Goal: Task Accomplishment & Management: Use online tool/utility

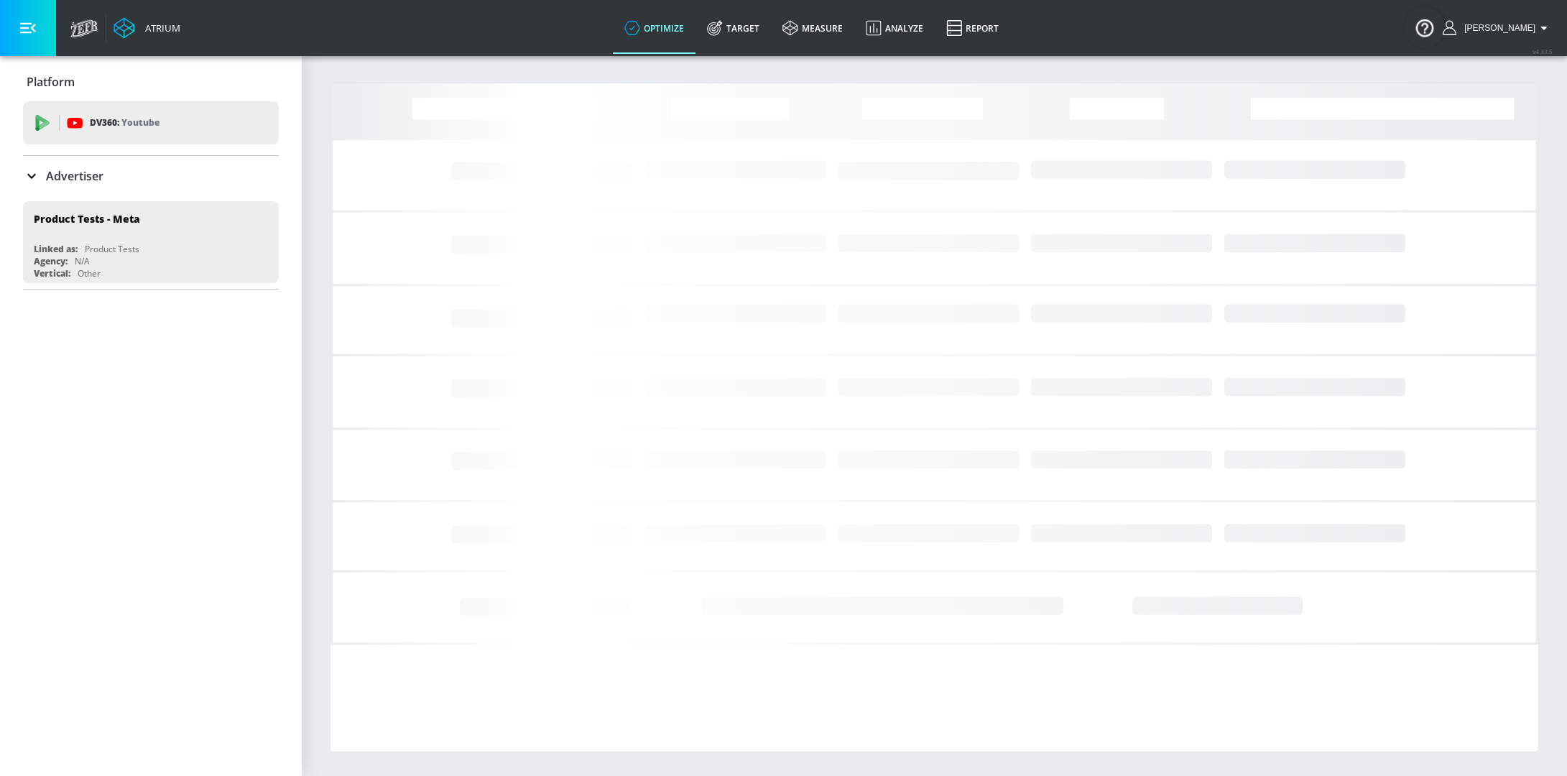
click at [72, 161] on div "Advertiser" at bounding box center [151, 176] width 256 height 40
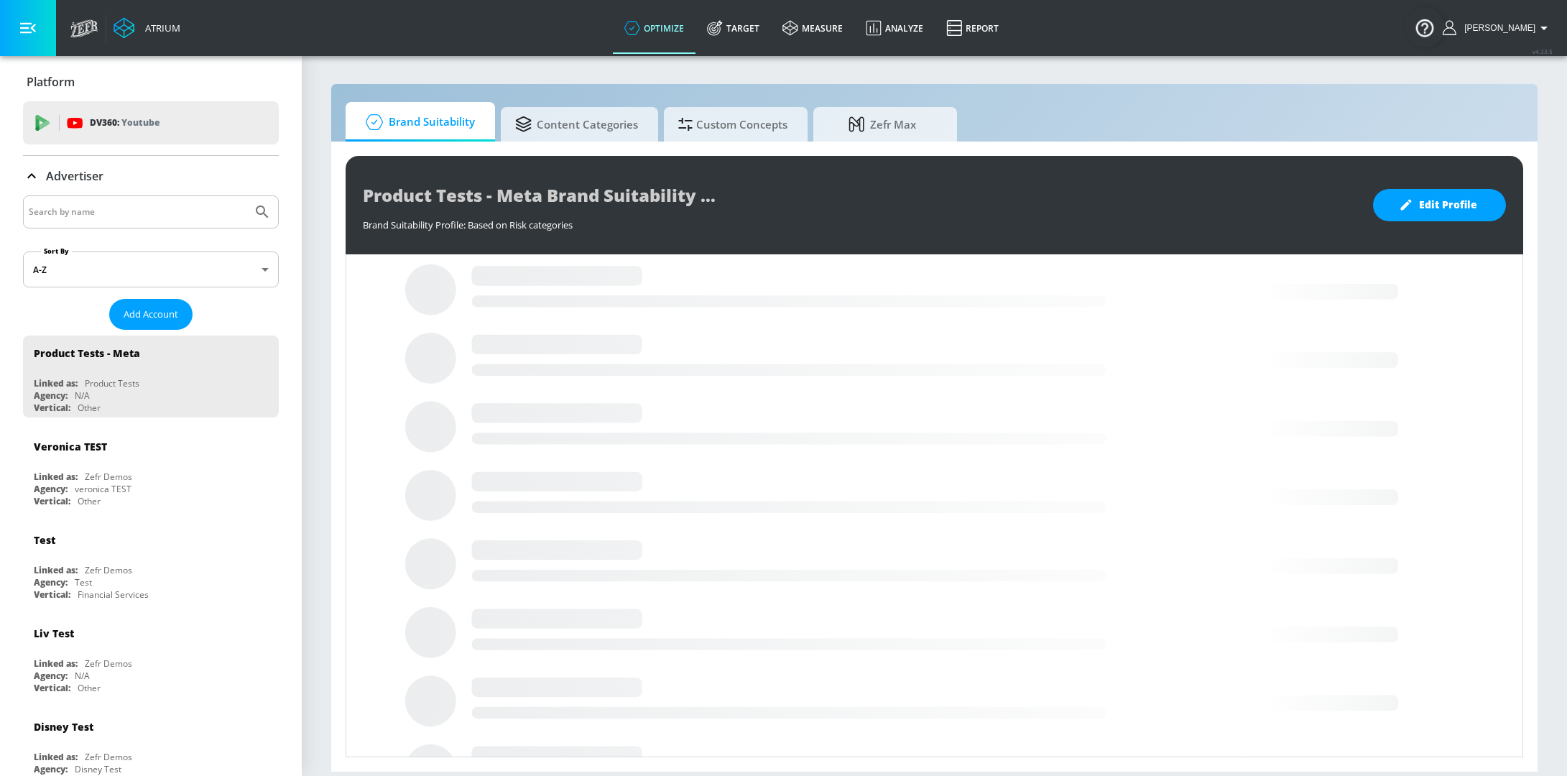
click at [128, 218] on input "Search by name" at bounding box center [138, 212] width 218 height 19
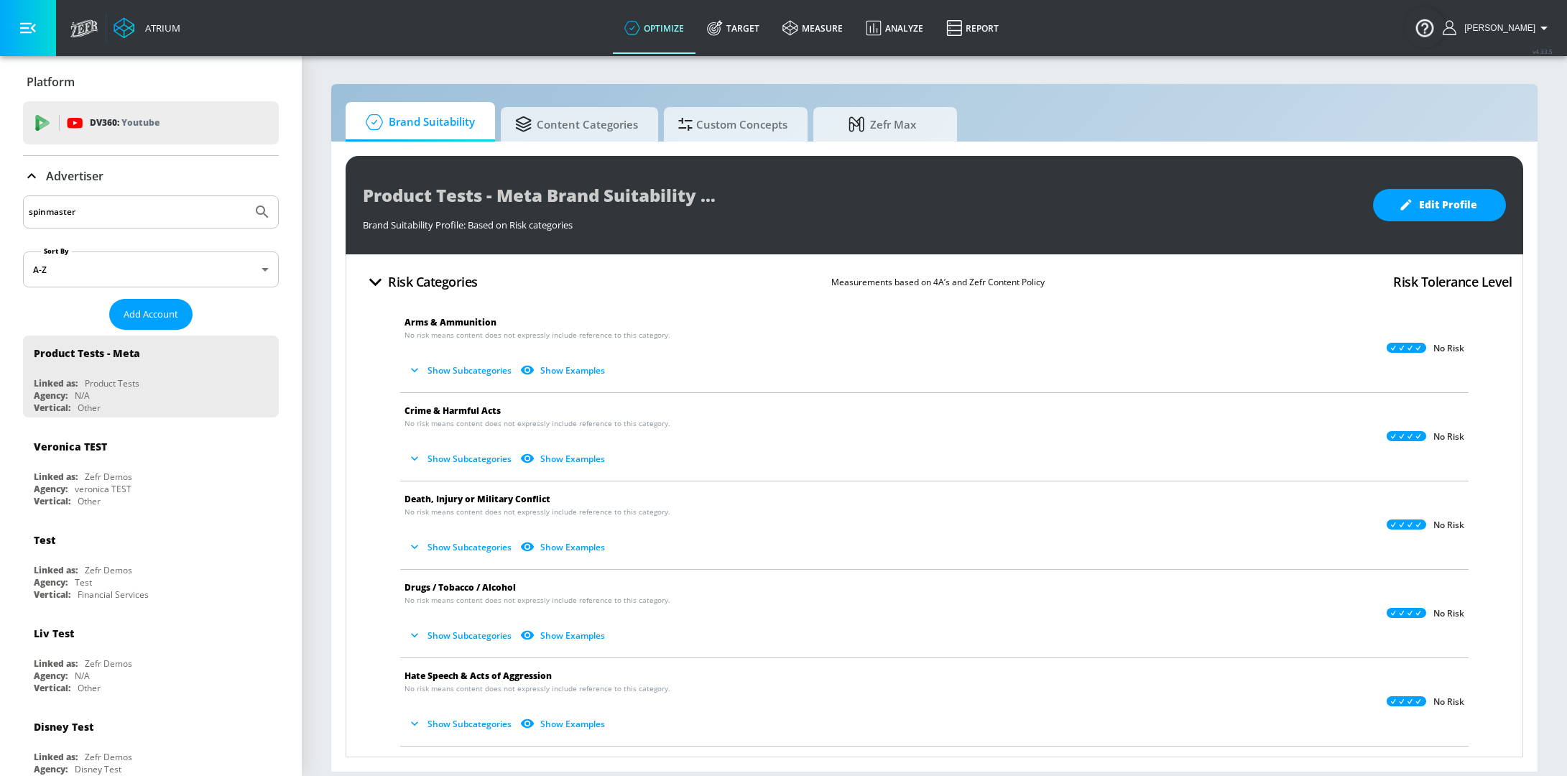
type input "spinmaster"
click at [247, 196] on button "Submit Search" at bounding box center [263, 212] width 32 height 32
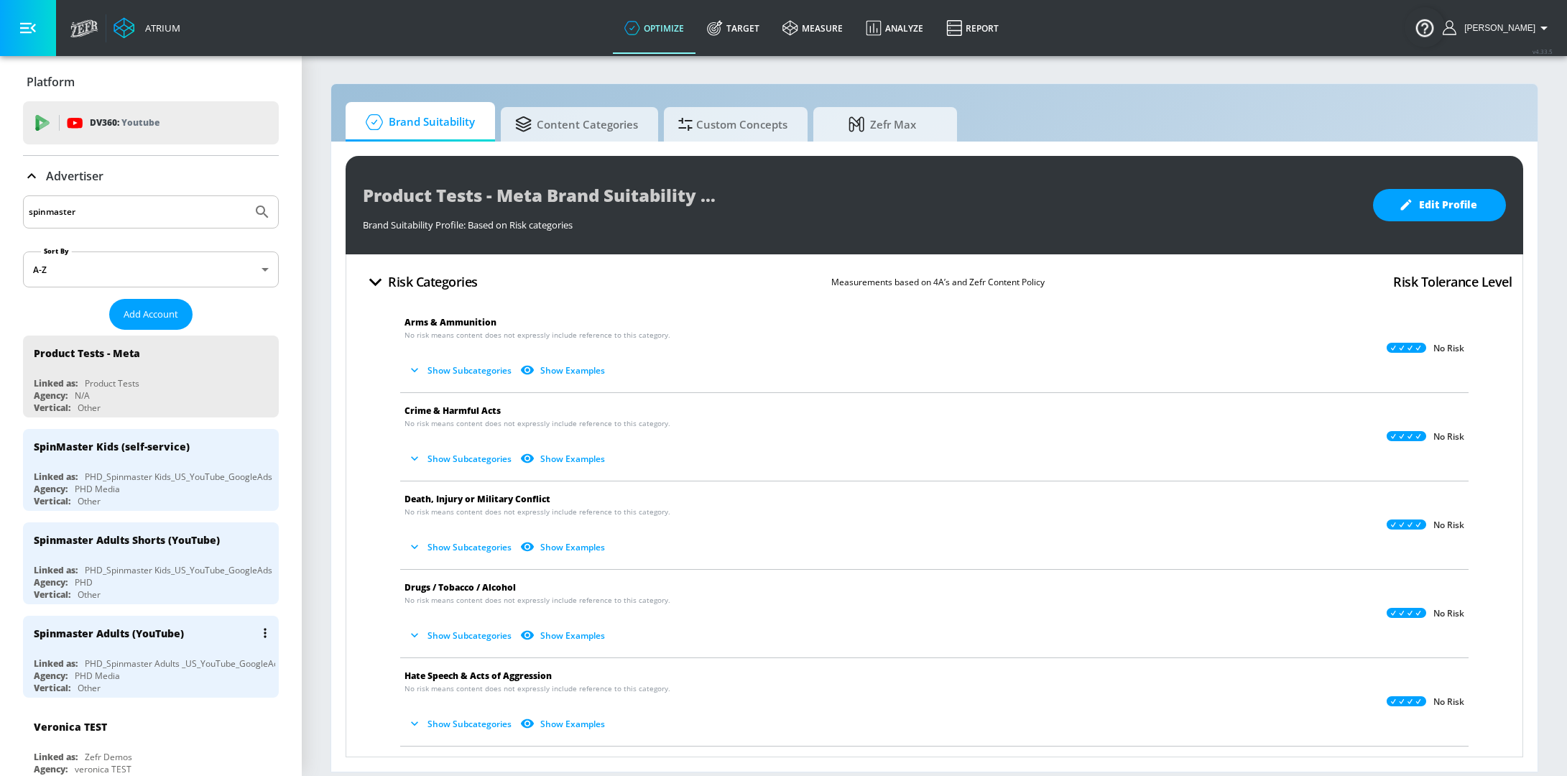
click at [128, 635] on div "Spinmaster Adults (YouTube)" at bounding box center [109, 634] width 150 height 14
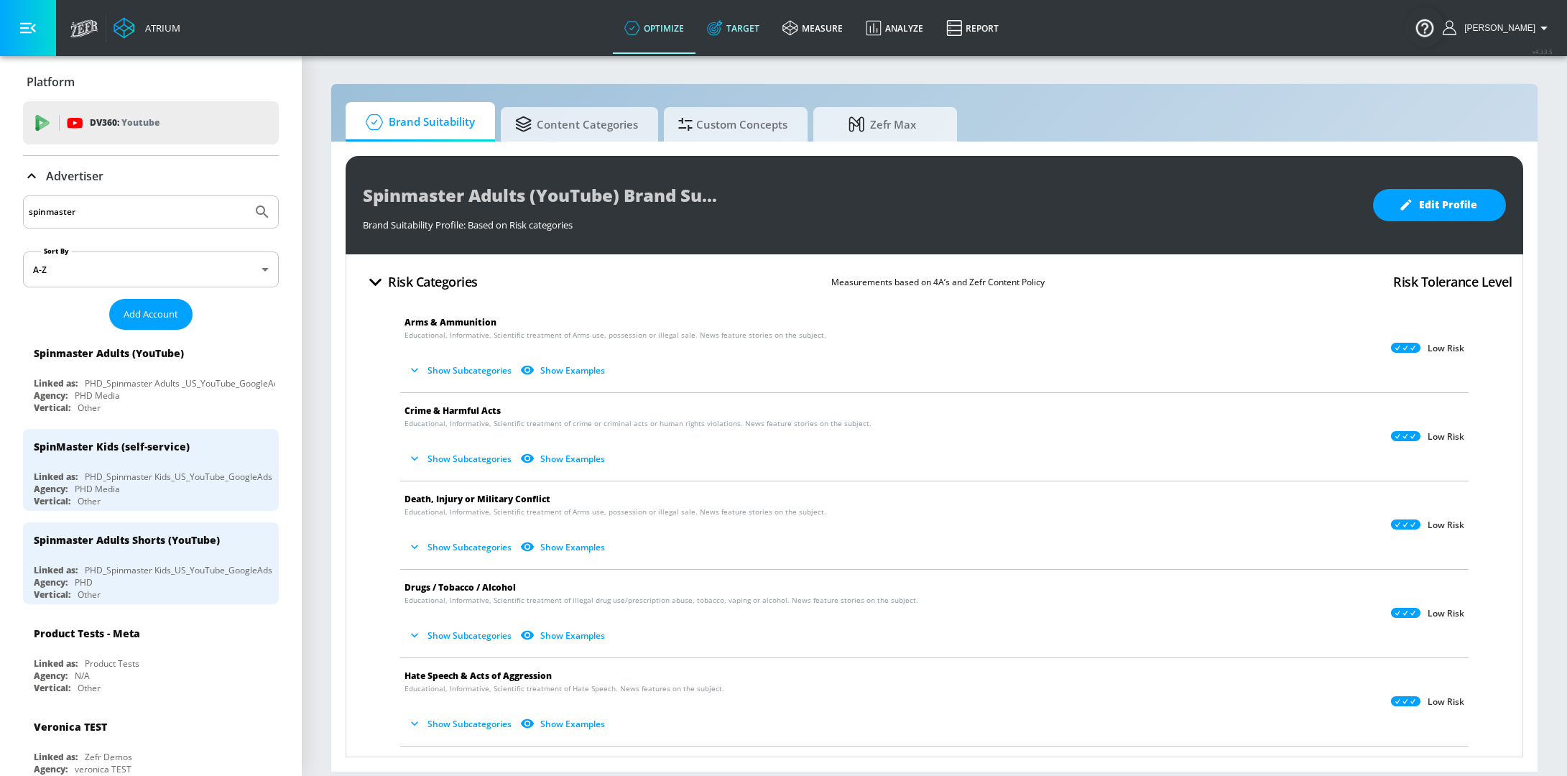
click at [746, 13] on link "Target" at bounding box center [733, 28] width 75 height 52
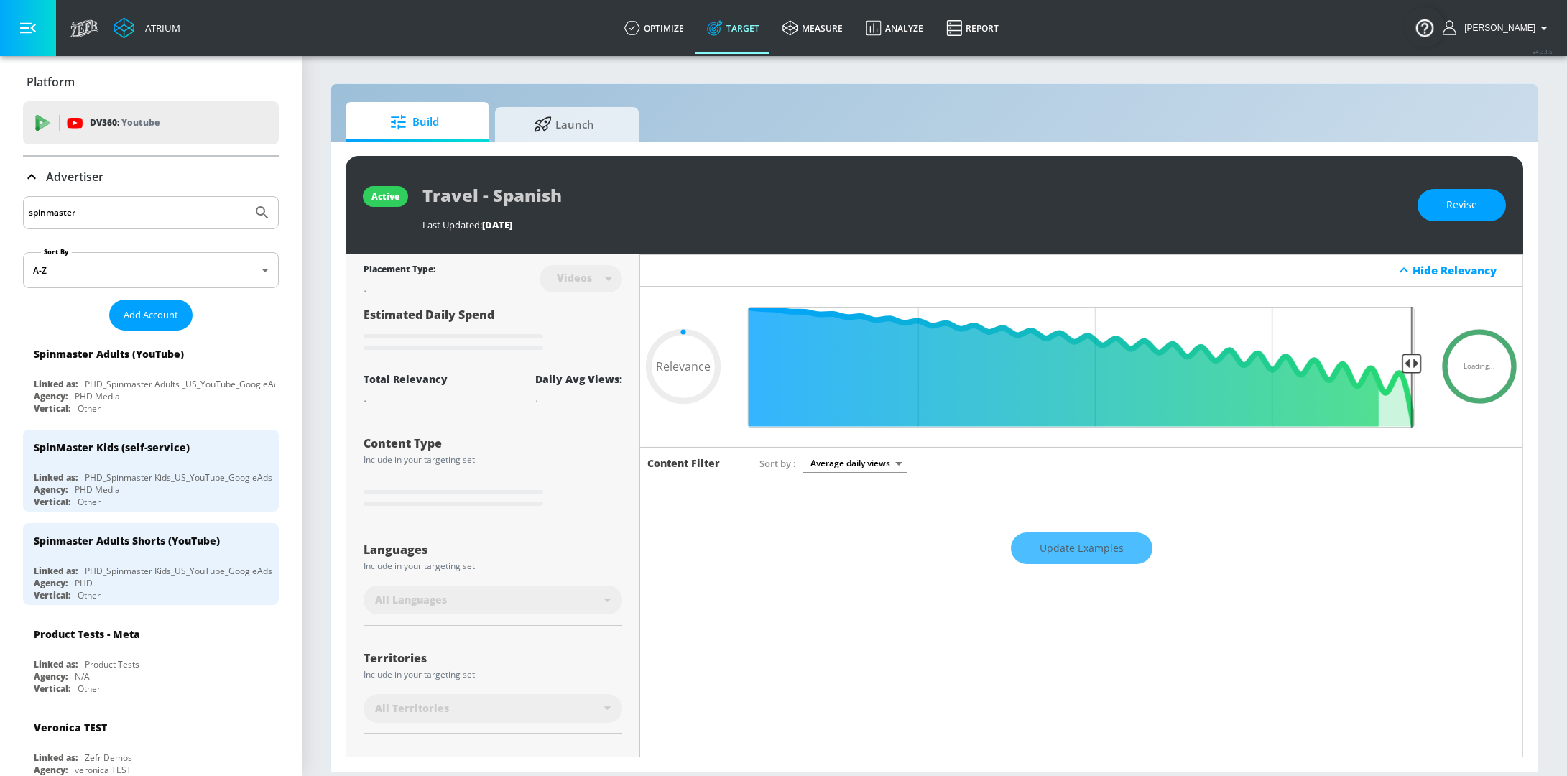
type input "0.05"
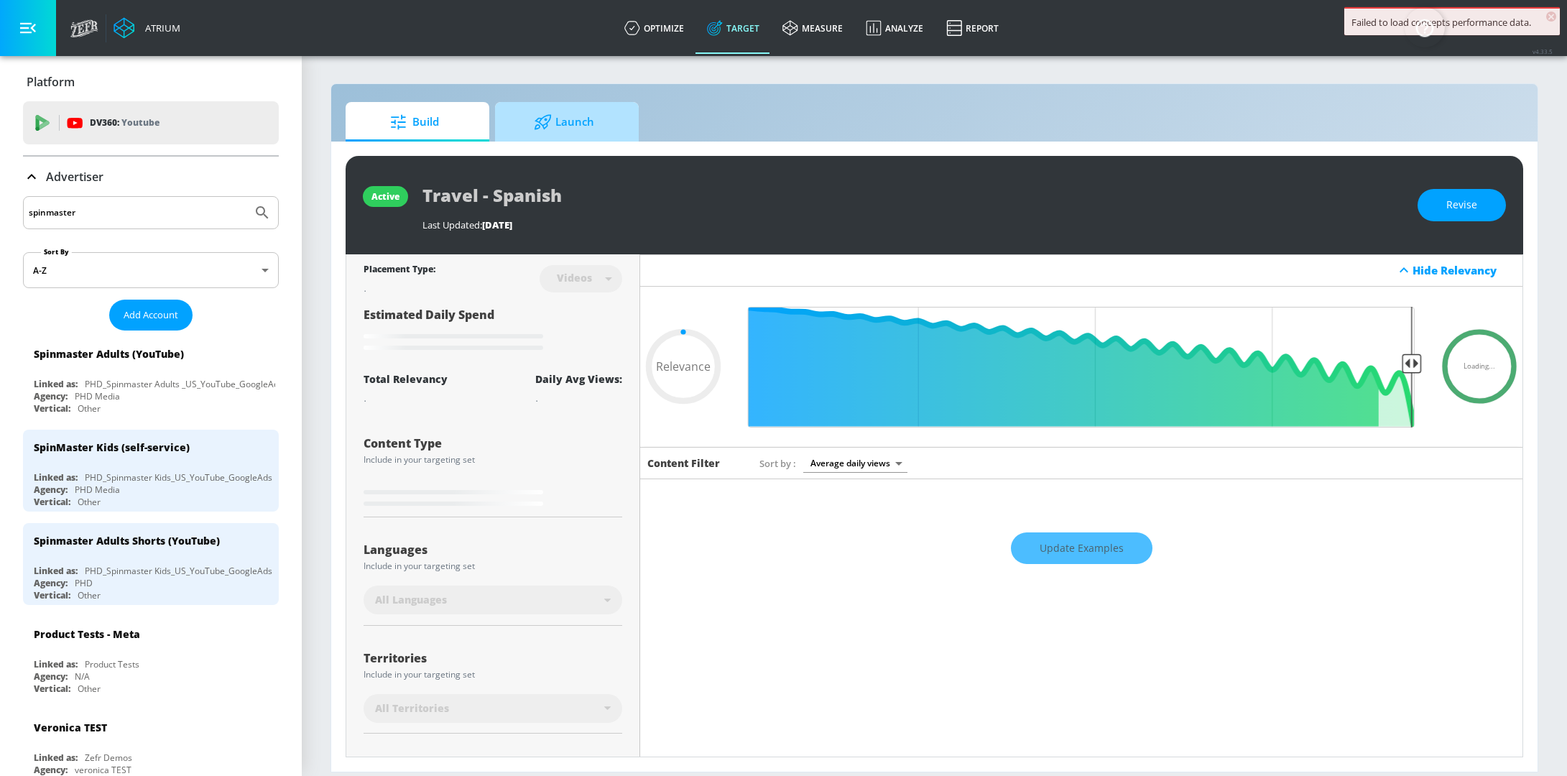
click at [552, 129] on div at bounding box center [545, 122] width 22 height 16
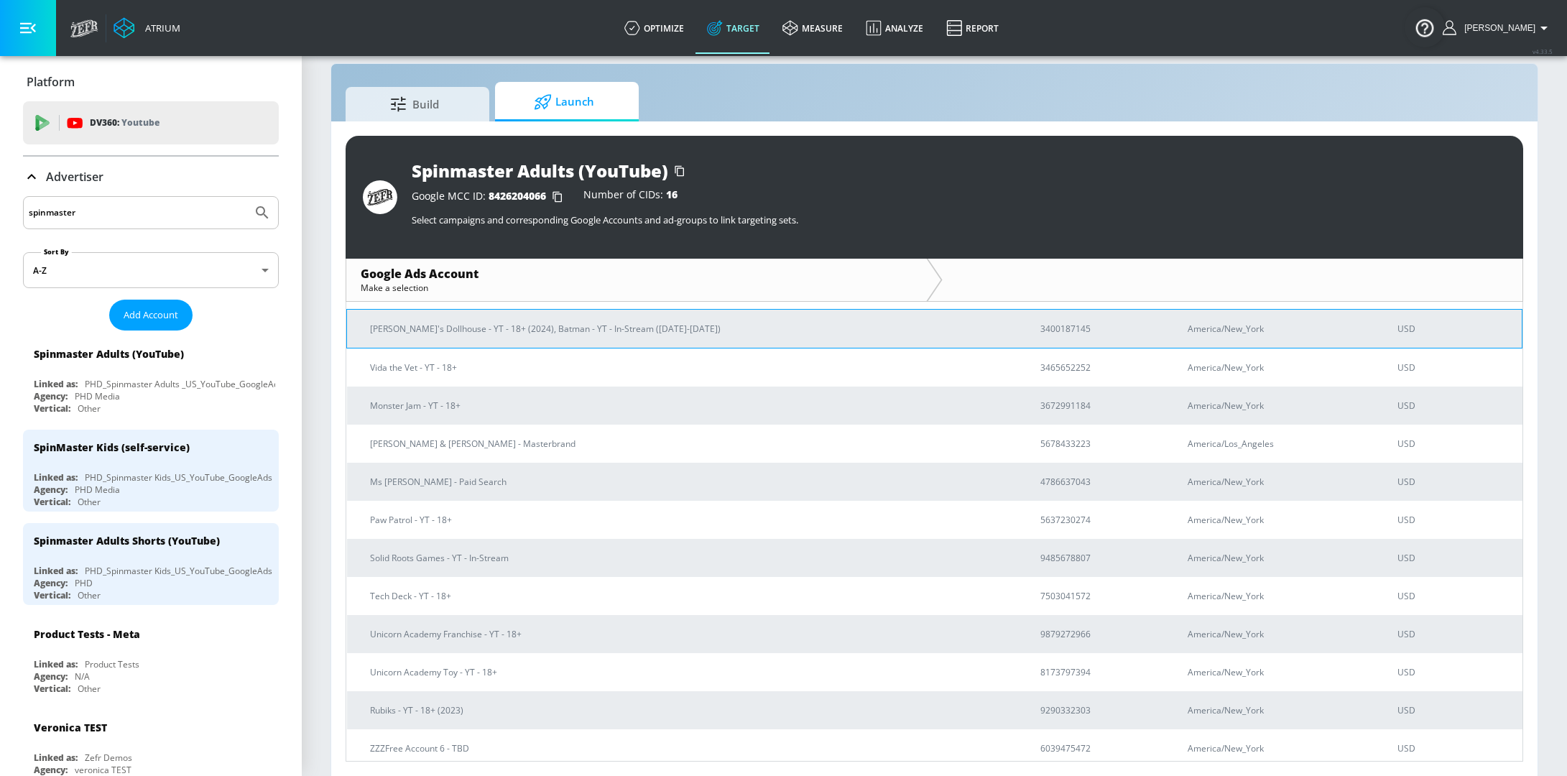
scroll to position [221, 0]
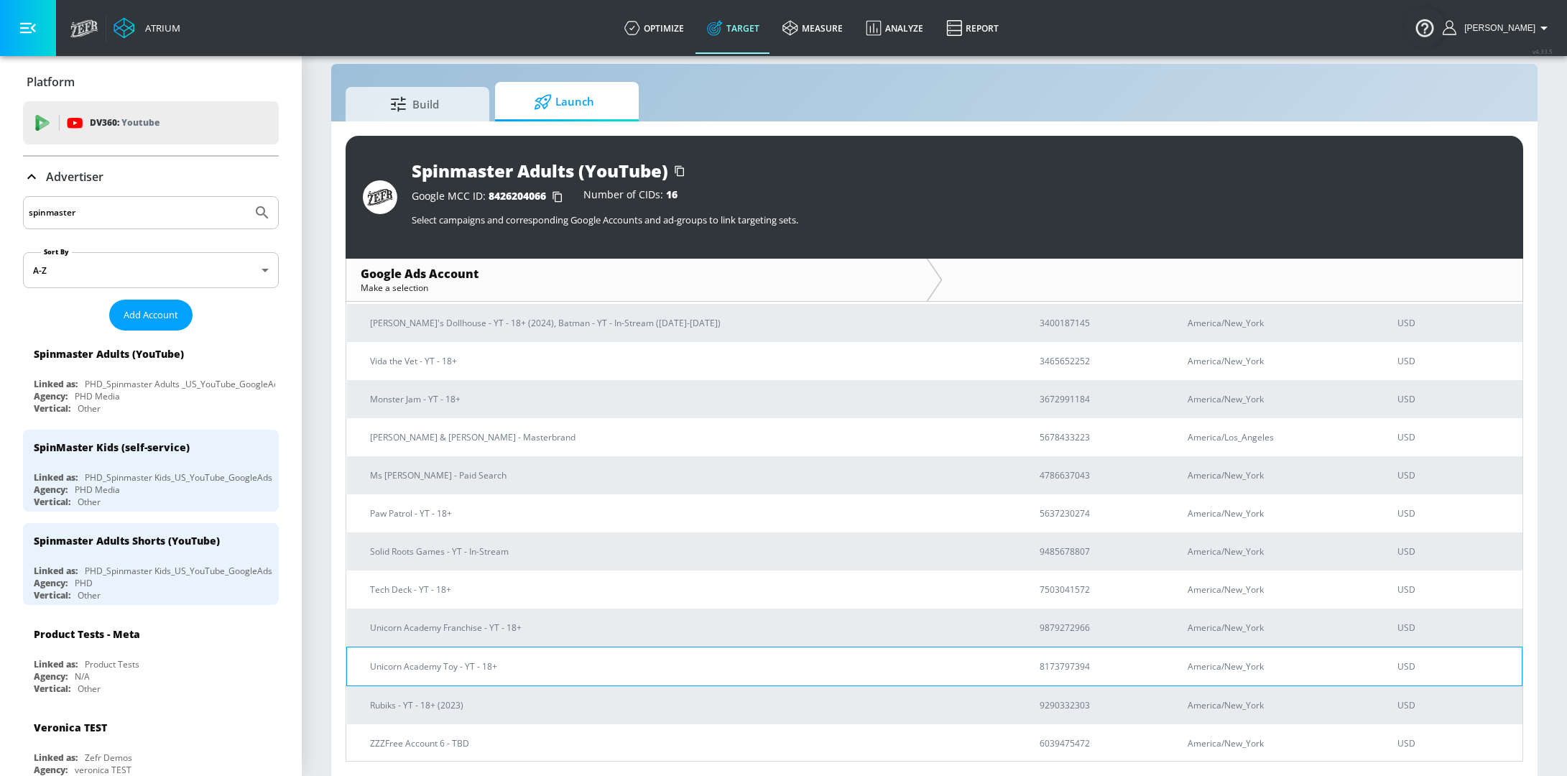
click at [709, 665] on p "Unicorn Academy Toy - YT - 18+" at bounding box center [687, 666] width 635 height 15
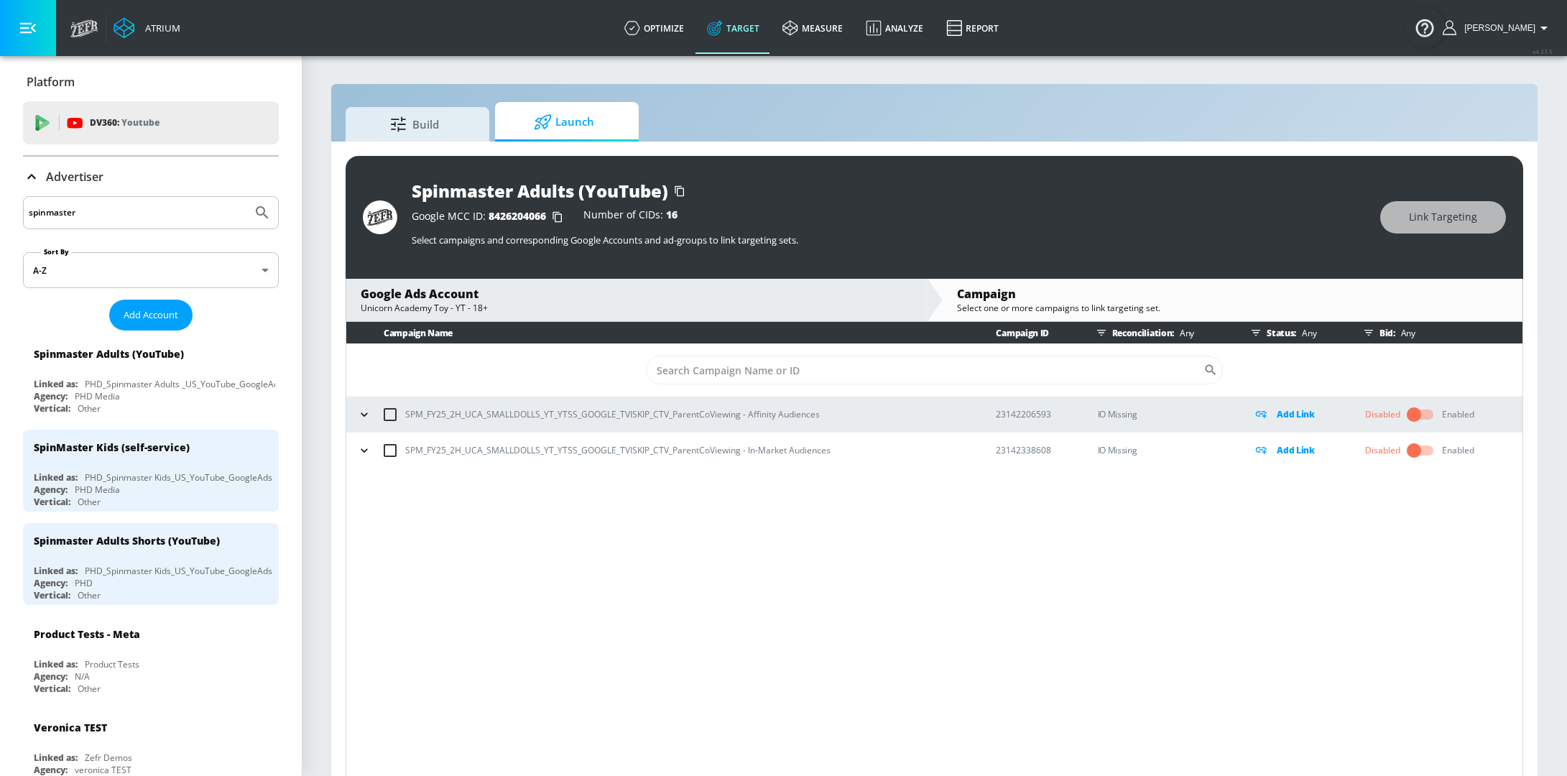
click at [359, 416] on icon "button" at bounding box center [364, 414] width 14 height 14
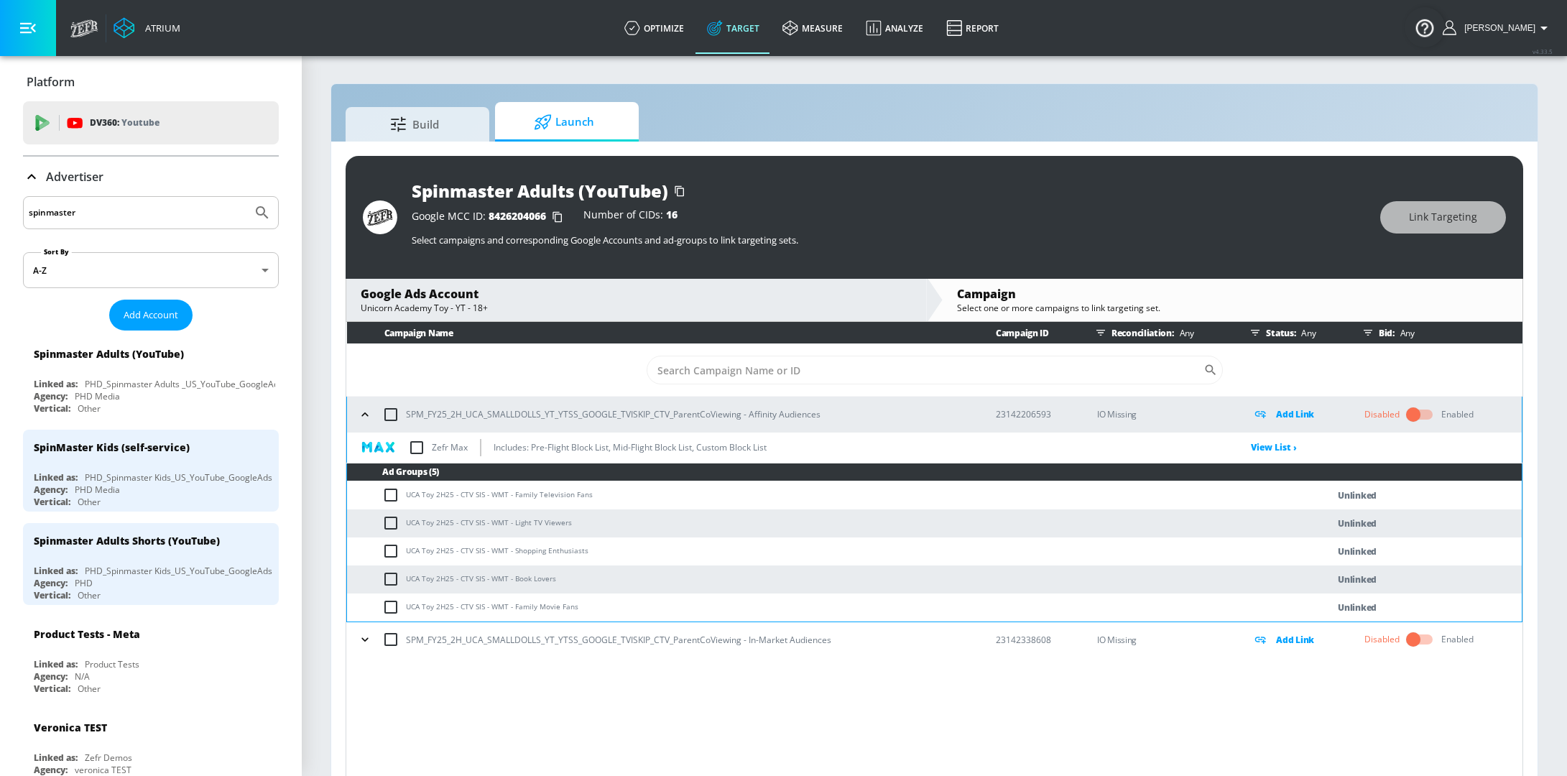
click at [420, 450] on input "checkbox" at bounding box center [417, 448] width 30 height 30
checkbox input "true"
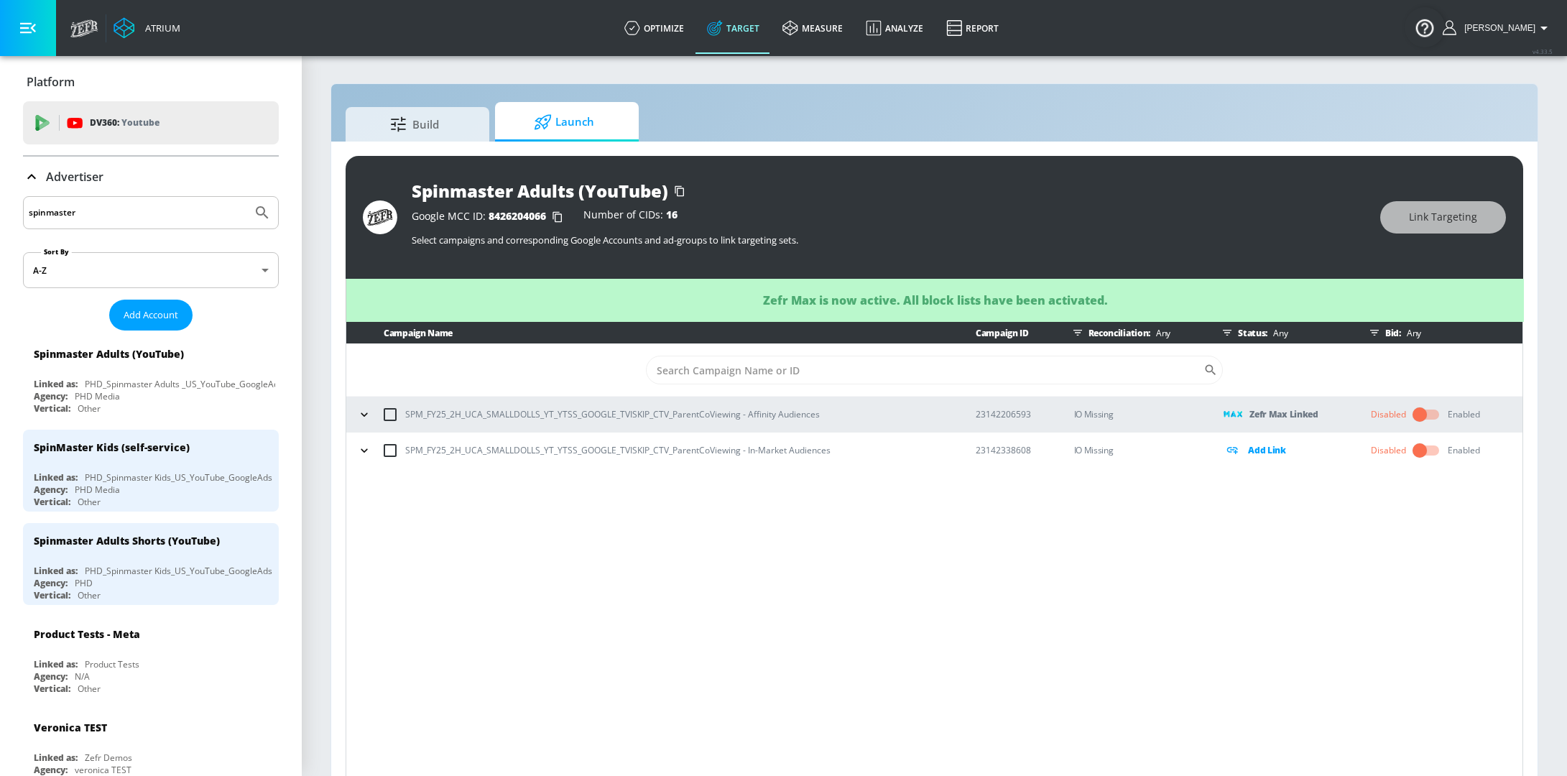
click at [362, 458] on button "button" at bounding box center [365, 451] width 22 height 22
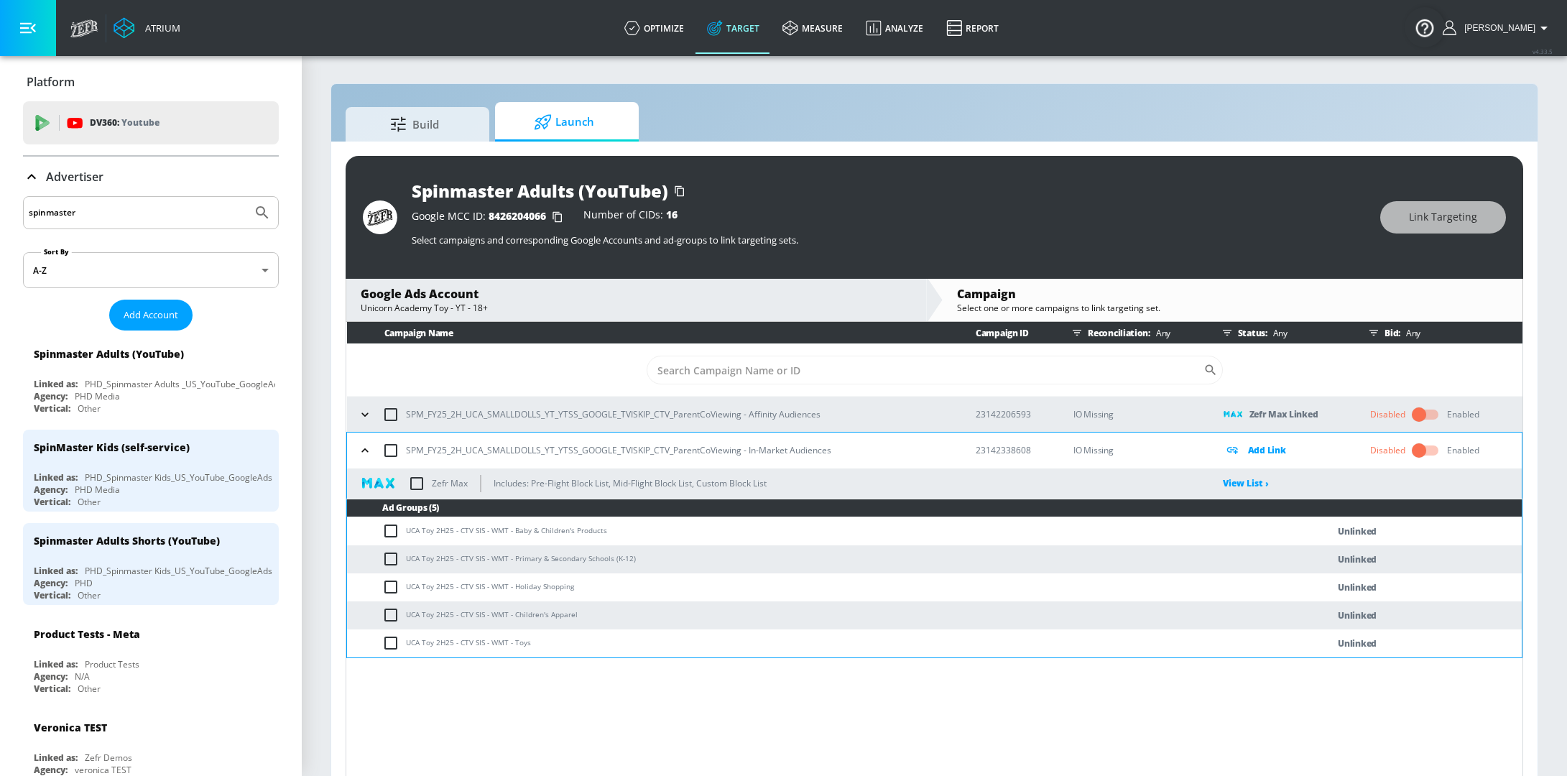
click at [415, 484] on input "checkbox" at bounding box center [417, 484] width 30 height 30
checkbox input "true"
